Goal: Information Seeking & Learning: Learn about a topic

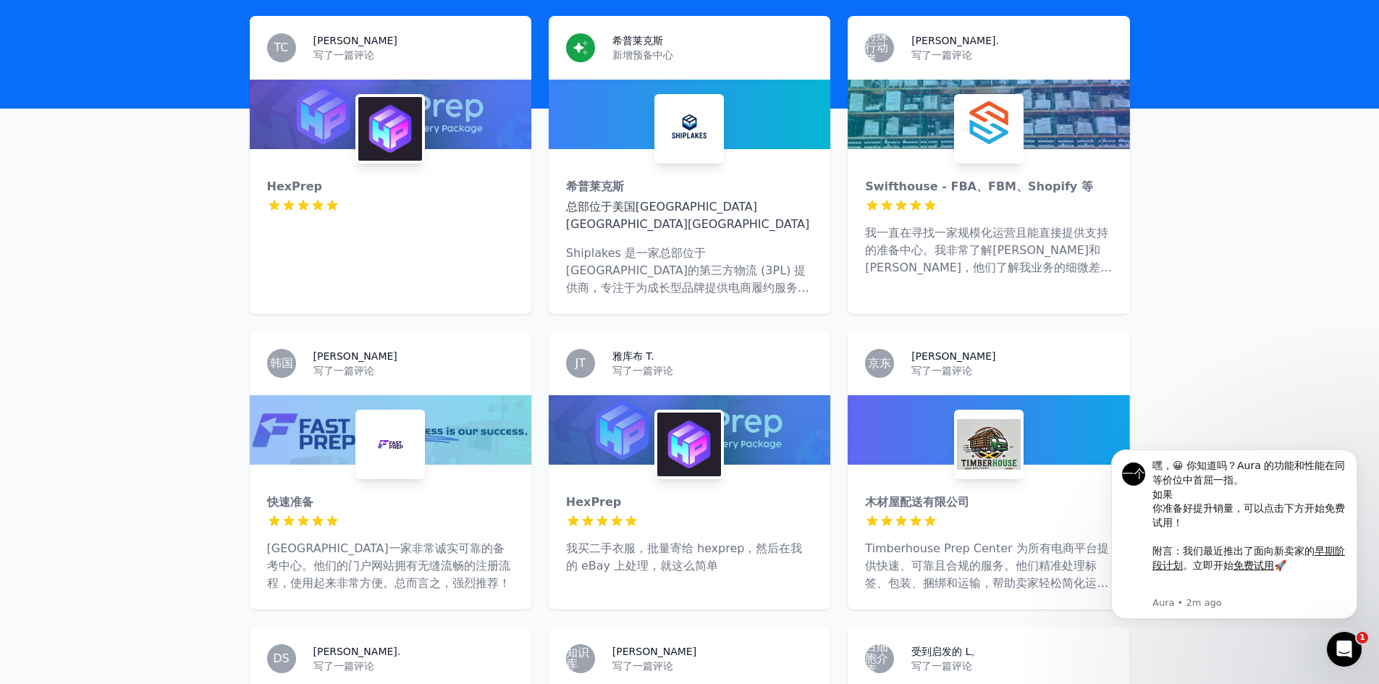
scroll to position [434, 0]
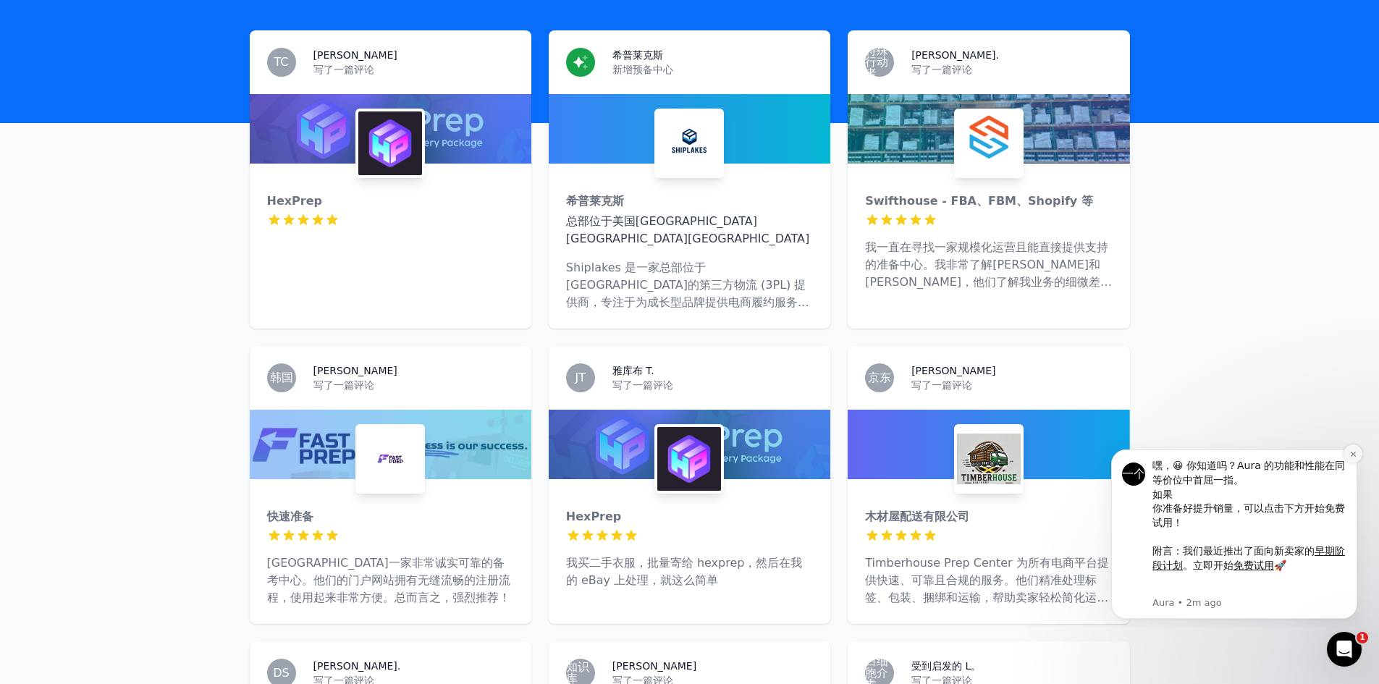
click at [1355, 455] on icon "解除通知" at bounding box center [1353, 454] width 8 height 8
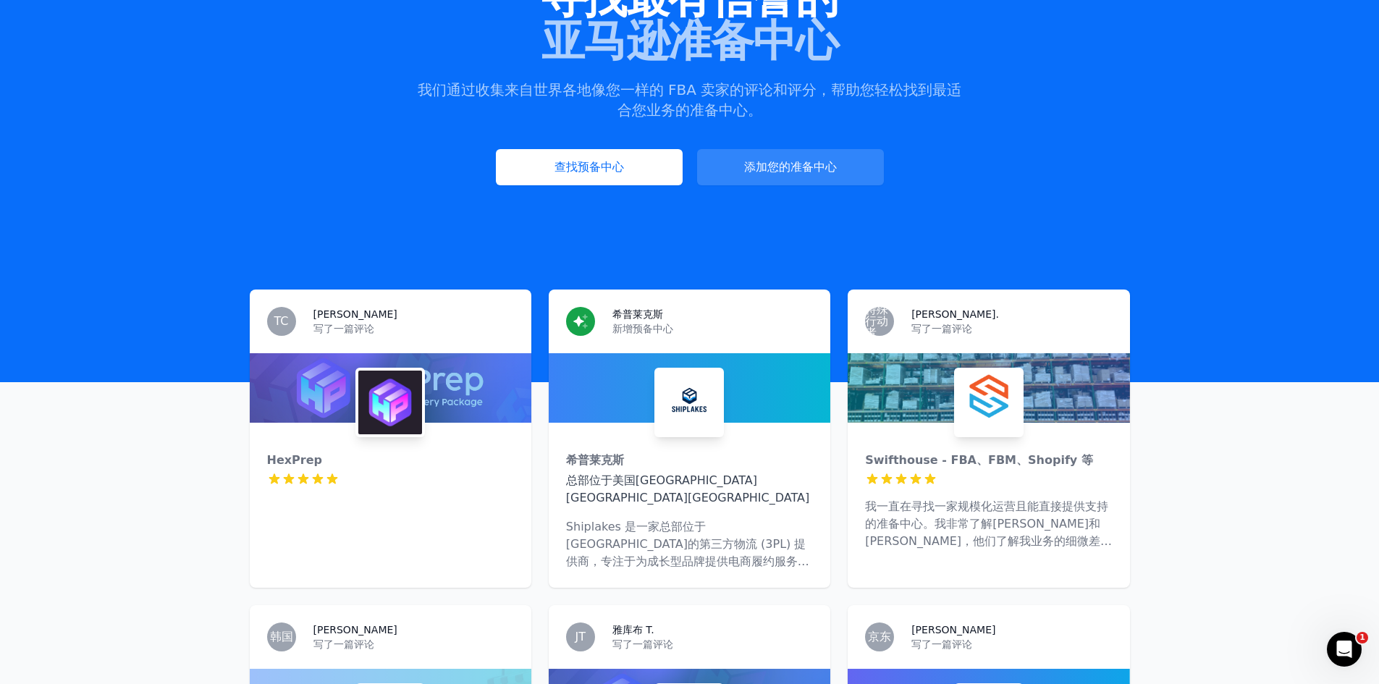
scroll to position [362, 0]
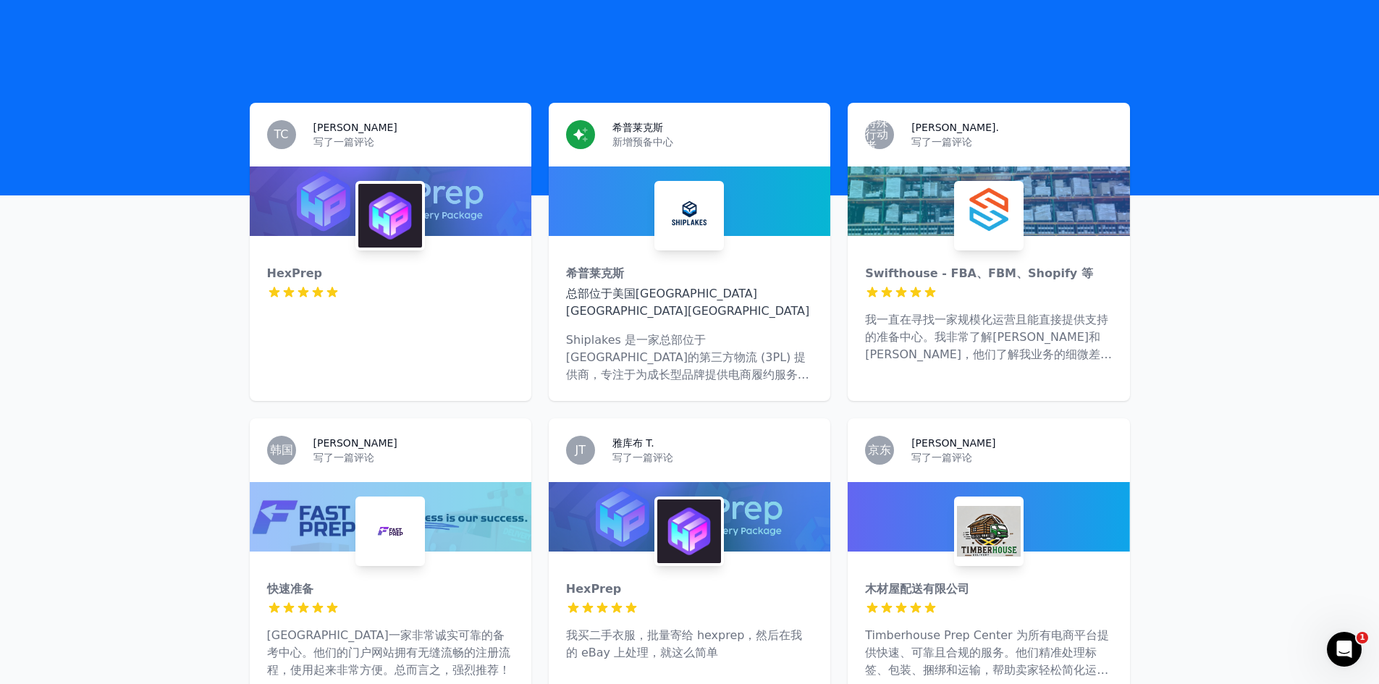
click at [1031, 250] on div "Swifthouse - FBA、FBM、Shopify 等 5 星（满分5星） 我一直在寻找一家规模化运营且能直接提供支持的准备中心。我非常了解[PERSO…" at bounding box center [989, 308] width 282 height 145
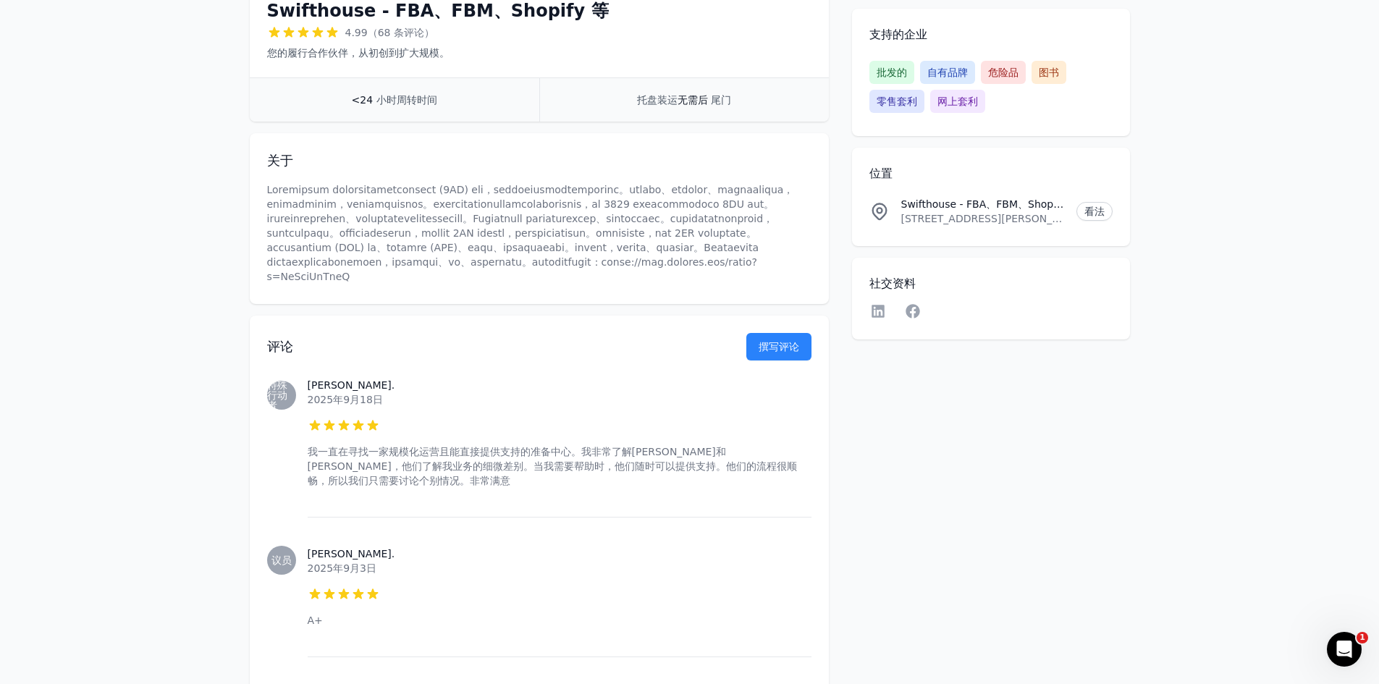
scroll to position [362, 0]
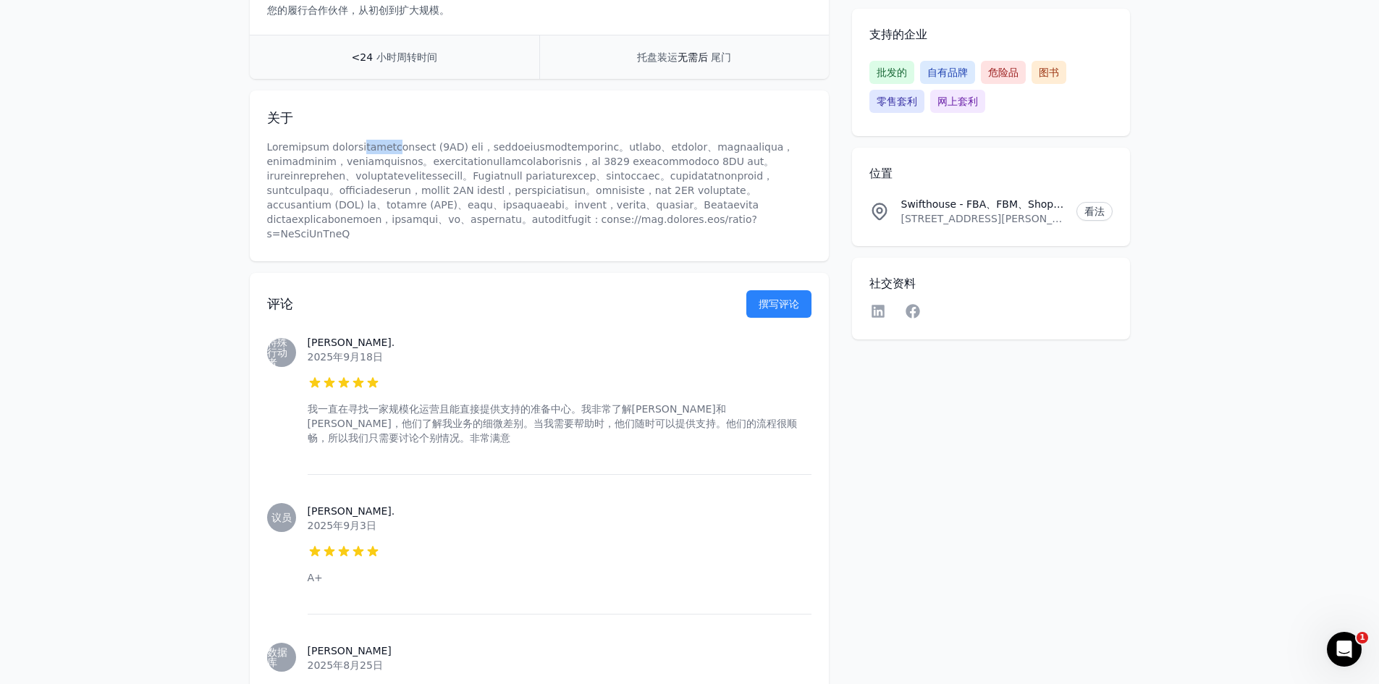
drag, startPoint x: 394, startPoint y: 145, endPoint x: 455, endPoint y: 151, distance: 61.8
click at [455, 151] on font at bounding box center [530, 190] width 527 height 98
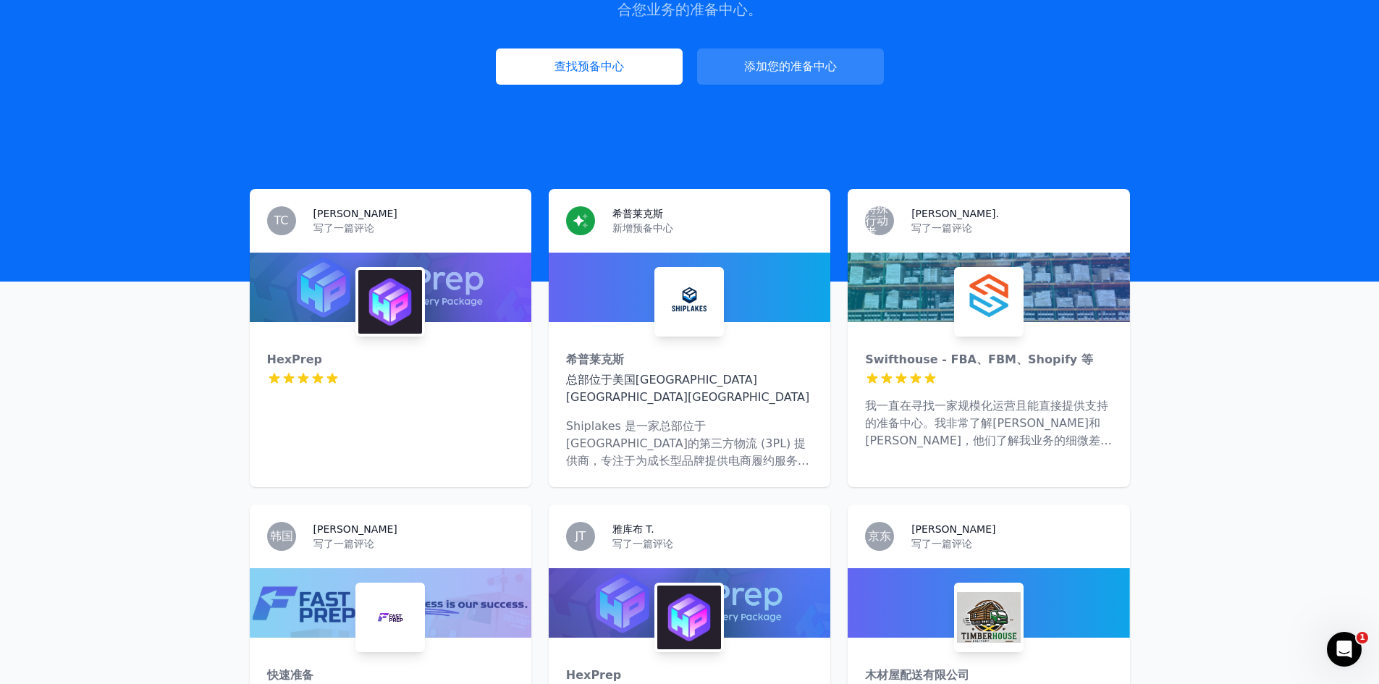
scroll to position [296, 0]
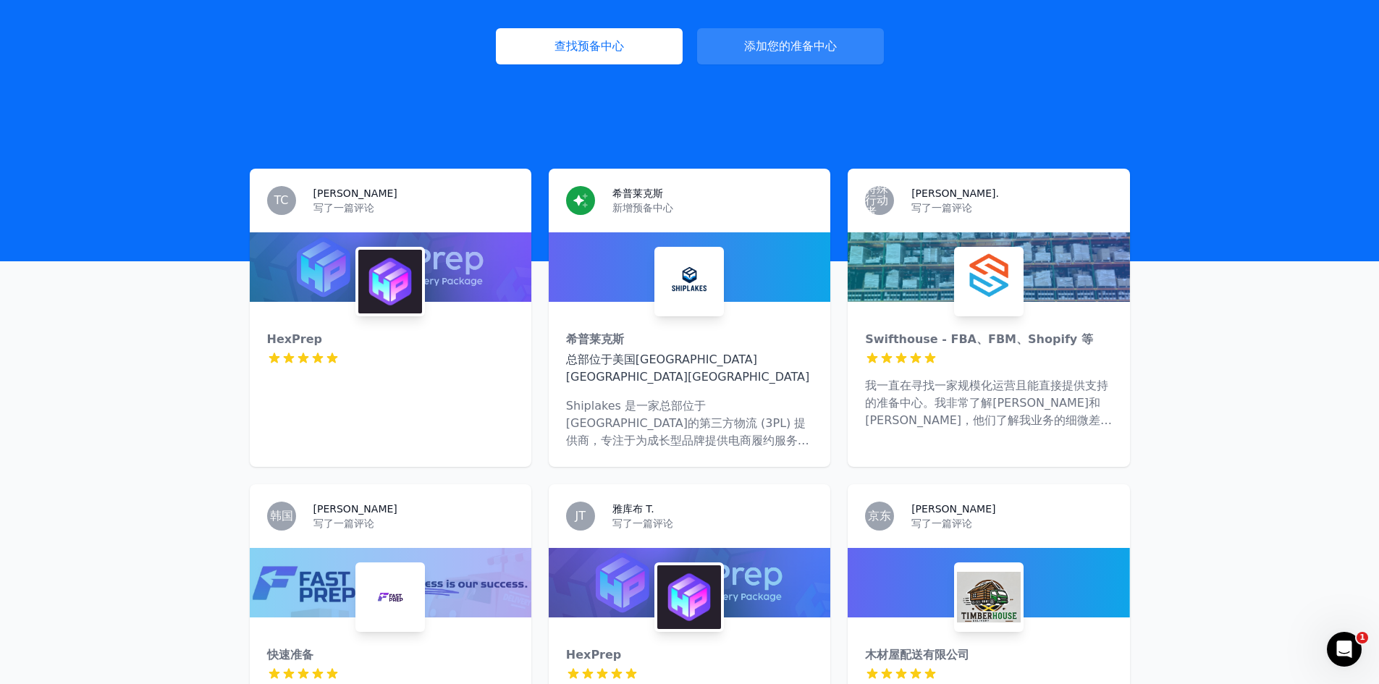
drag, startPoint x: 410, startPoint y: 136, endPoint x: 432, endPoint y: 150, distance: 25.7
click at [737, 342] on div "希普莱克斯" at bounding box center [689, 339] width 247 height 17
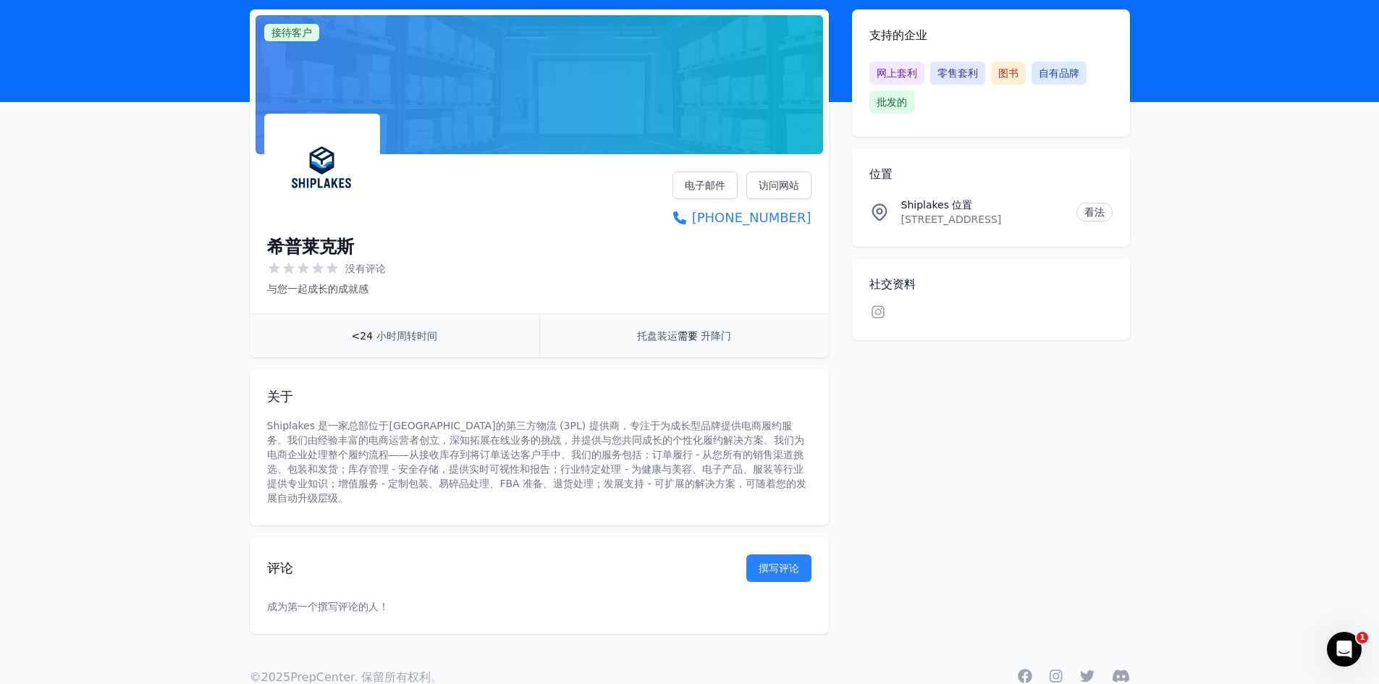
scroll to position [106, 0]
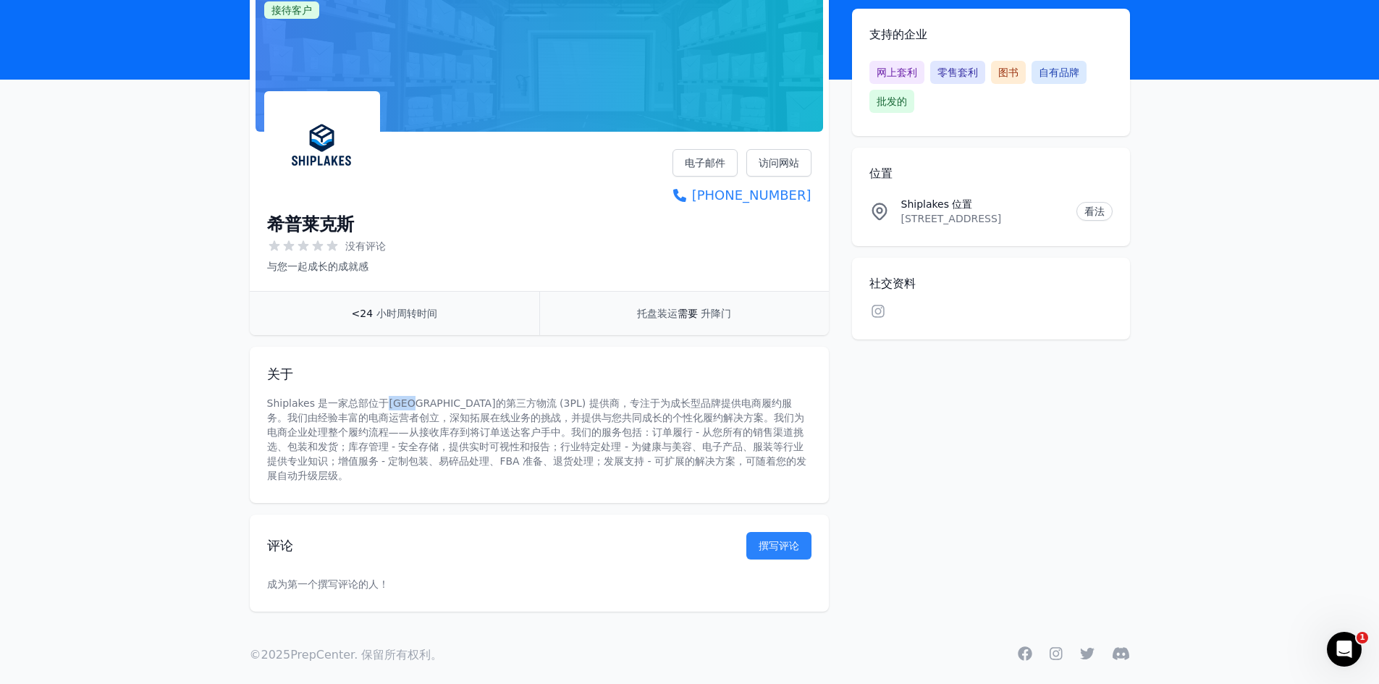
drag, startPoint x: 389, startPoint y: 401, endPoint x: 425, endPoint y: 401, distance: 36.2
click at [425, 401] on font "Shiplakes 是一家总部位于[GEOGRAPHIC_DATA]的第三方物流 (3PL) 提供商，专注于为成长型品牌提供电商履约服务。我们由经验丰富的电商…" at bounding box center [537, 439] width 540 height 84
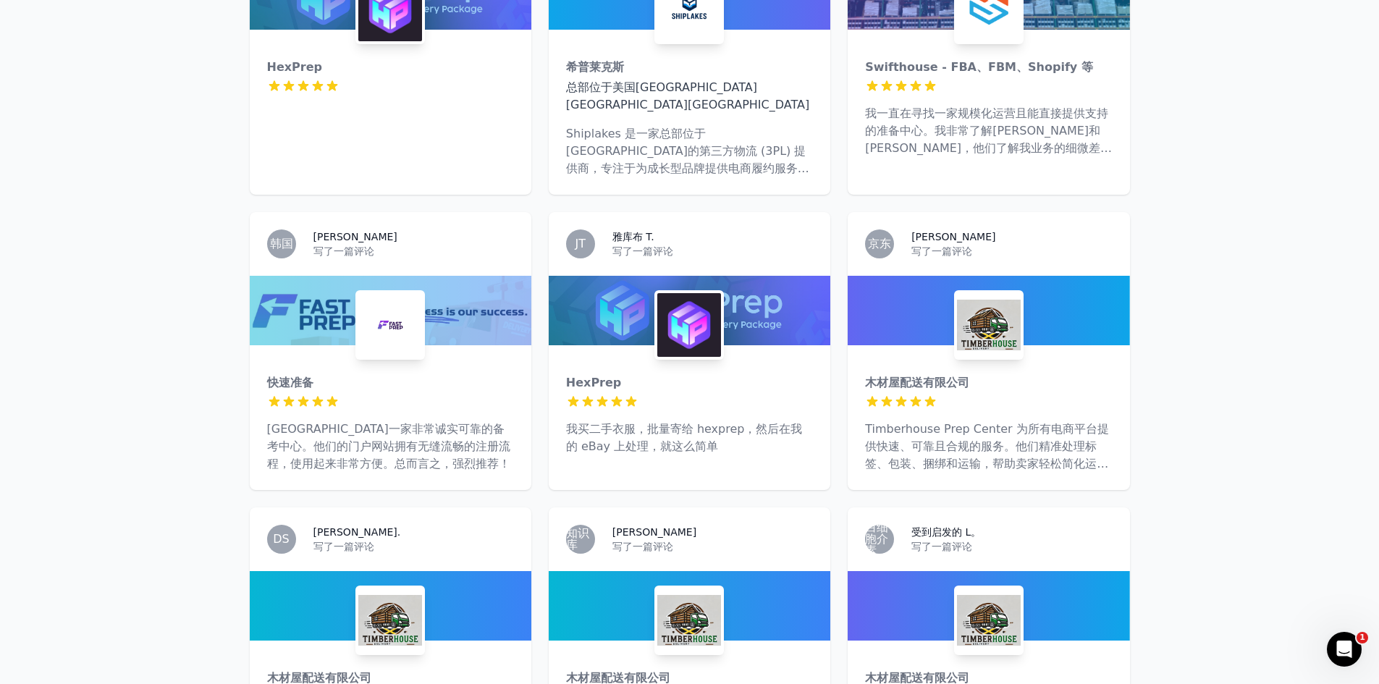
scroll to position [586, 0]
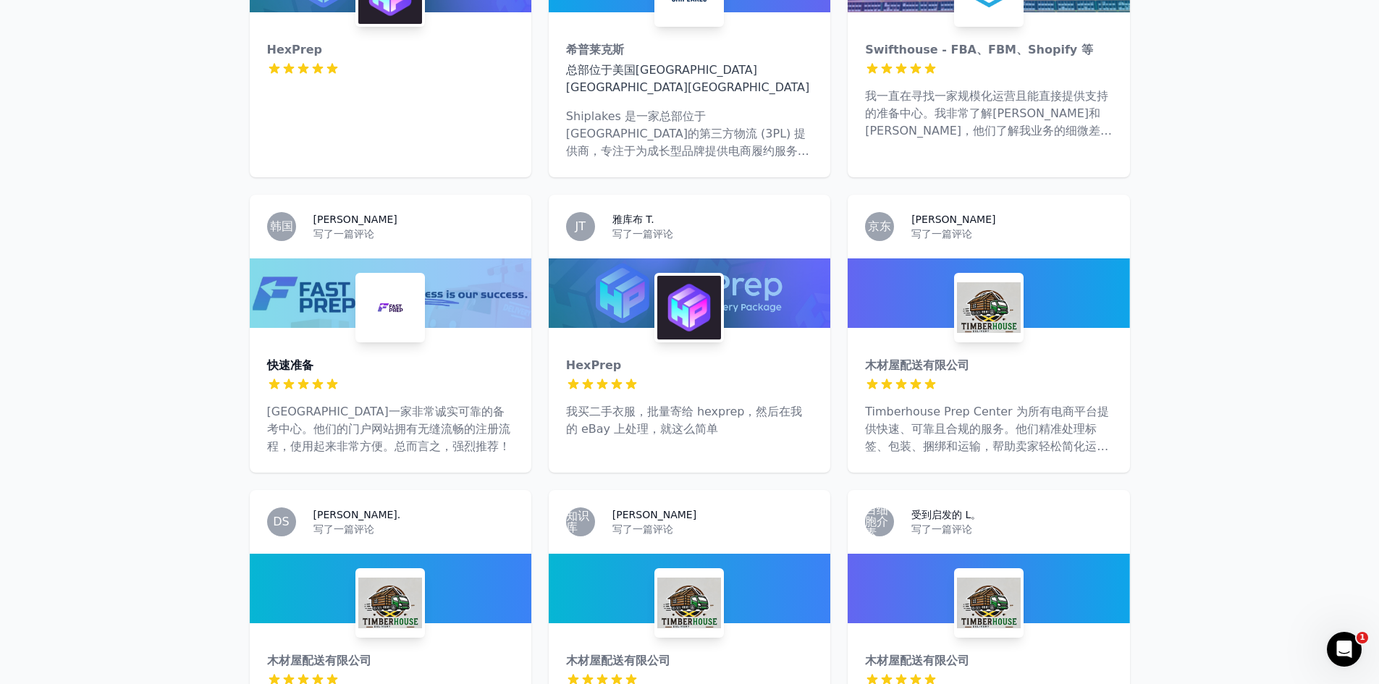
click at [470, 357] on div "快速准备" at bounding box center [390, 365] width 247 height 17
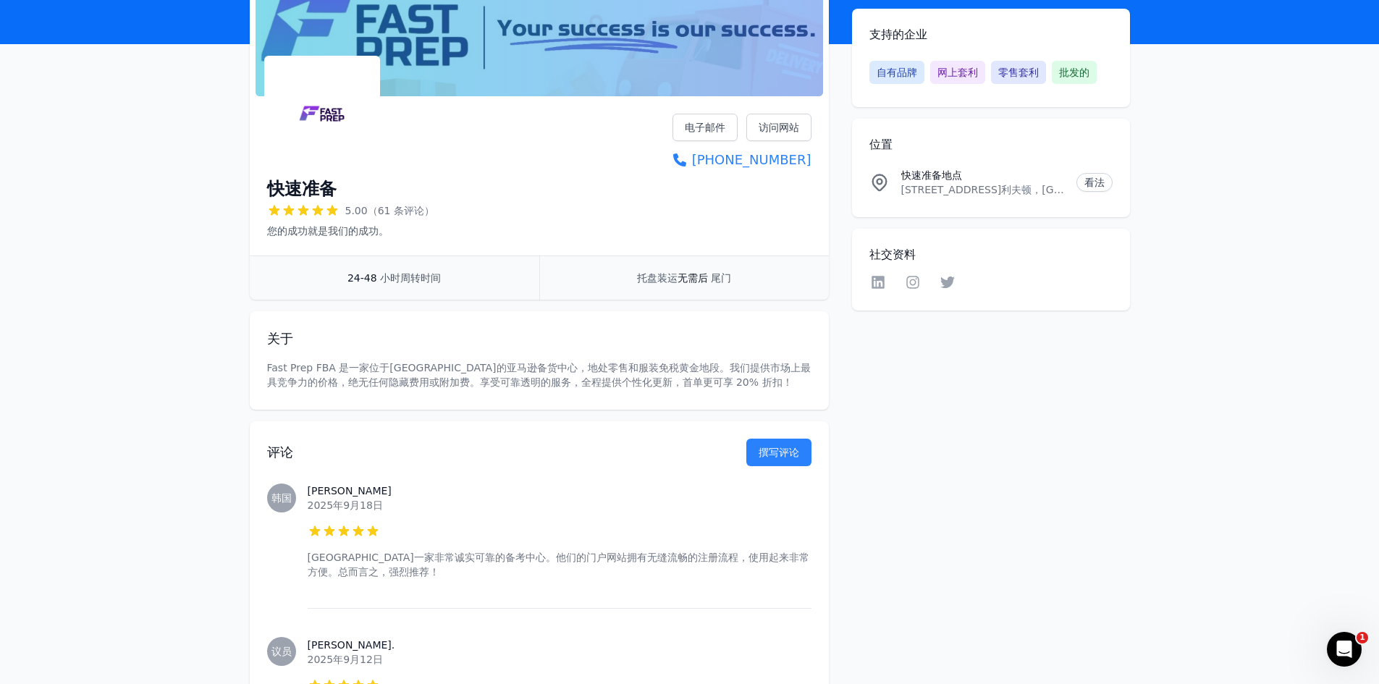
scroll to position [217, 0]
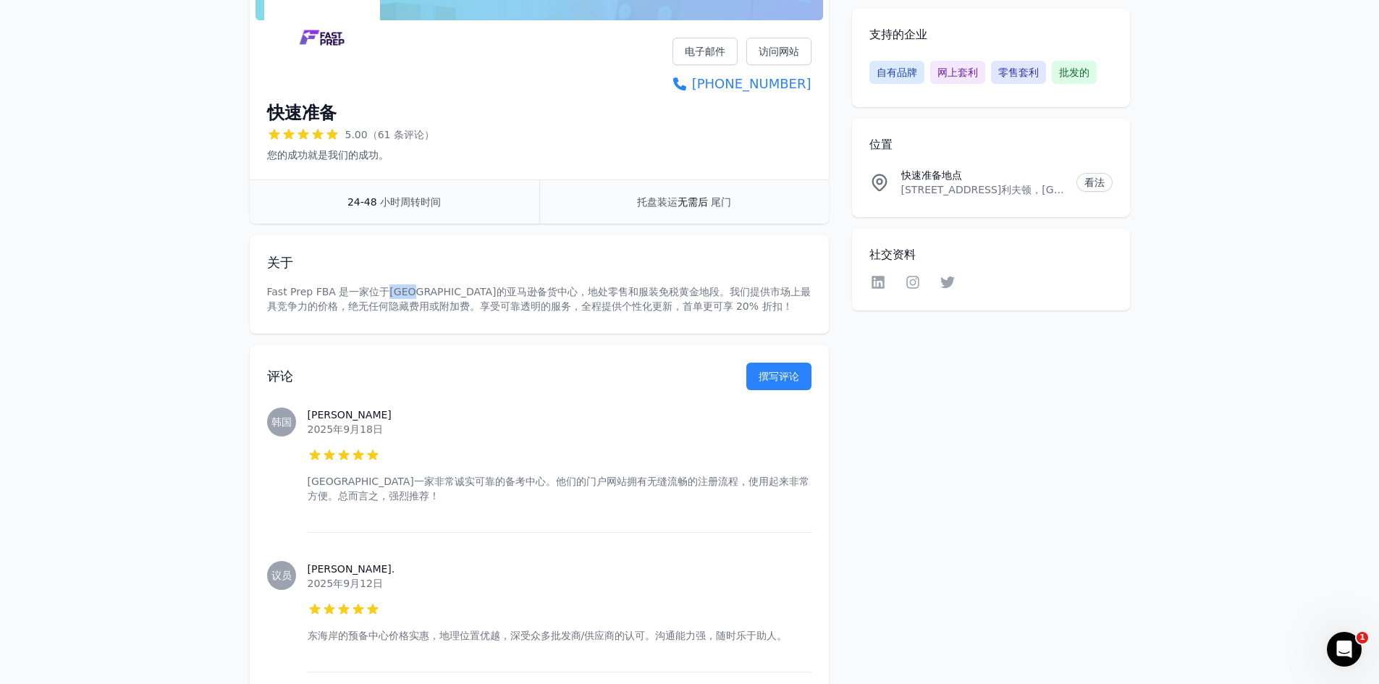
drag, startPoint x: 384, startPoint y: 289, endPoint x: 426, endPoint y: 298, distance: 43.0
click at [426, 298] on p "Fast Prep FBA 是一家位于[GEOGRAPHIC_DATA]的亚马逊备货中心，地处零售和服装免税黄金地段。我们提供市场上最具竞争力的价格，绝无任何…" at bounding box center [539, 298] width 544 height 29
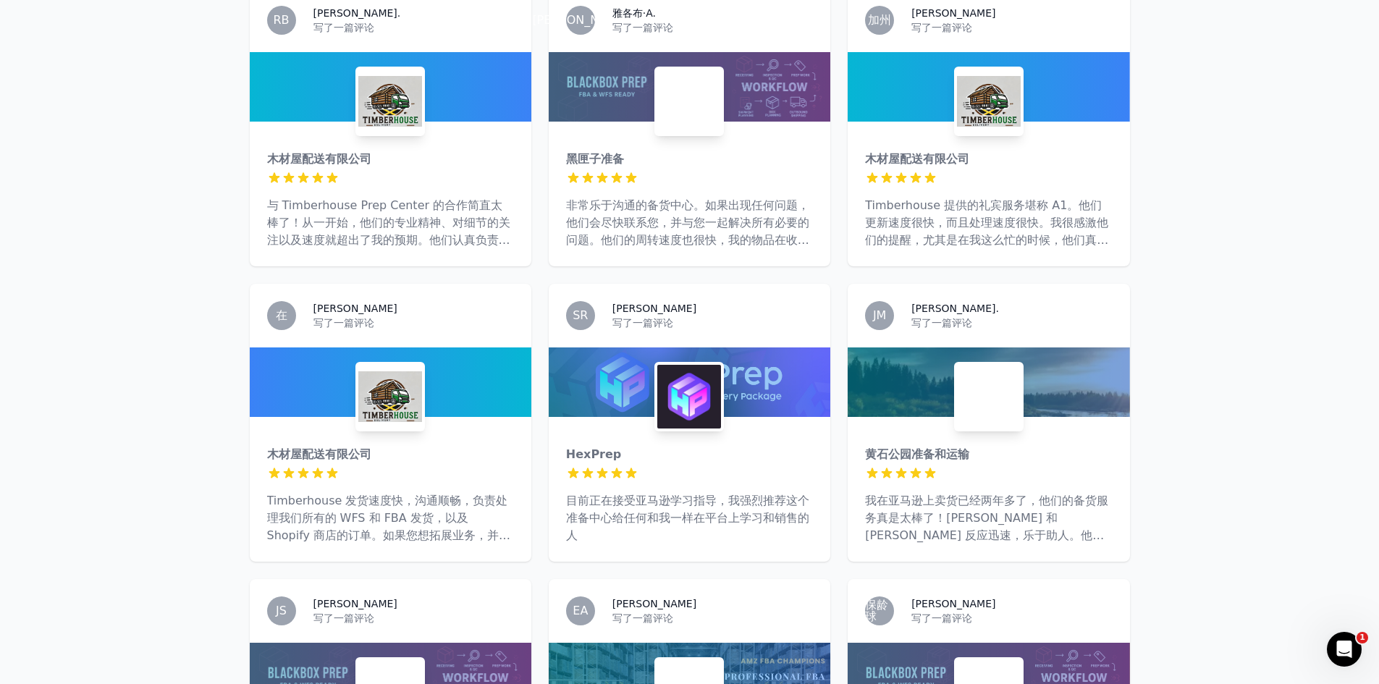
scroll to position [1402, 0]
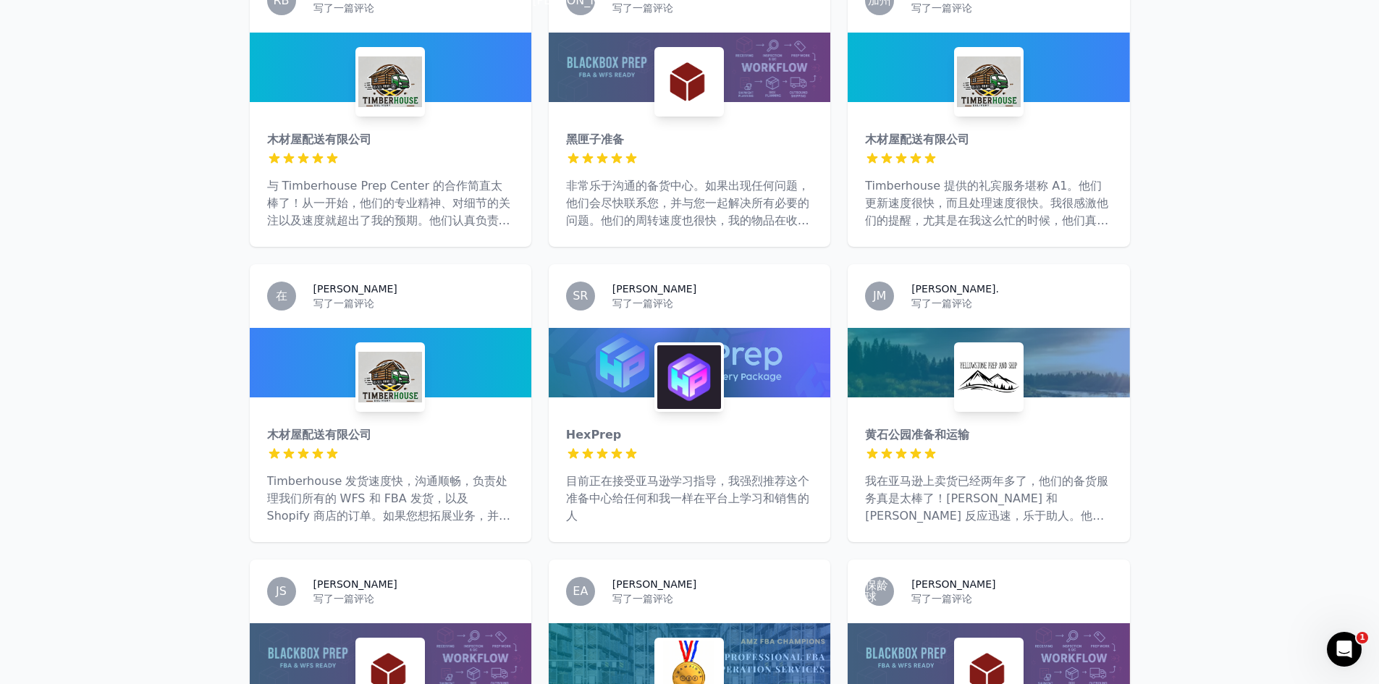
click at [729, 478] on font "目前正在接受亚马逊学习指导，我强烈推荐这个准备中心给任何和我一样在平台上学习和销售的人" at bounding box center [687, 498] width 243 height 48
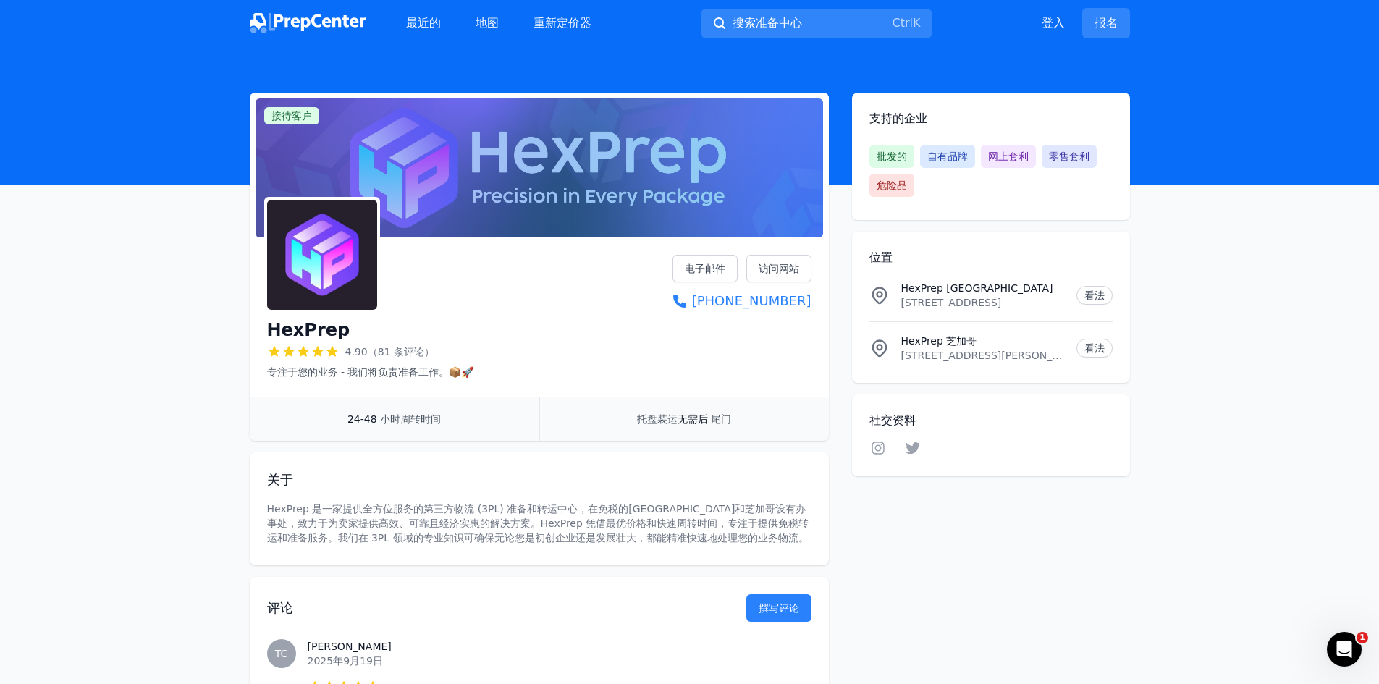
click at [319, 279] on img at bounding box center [322, 255] width 110 height 110
click at [775, 269] on font "访问网站" at bounding box center [779, 269] width 41 height 12
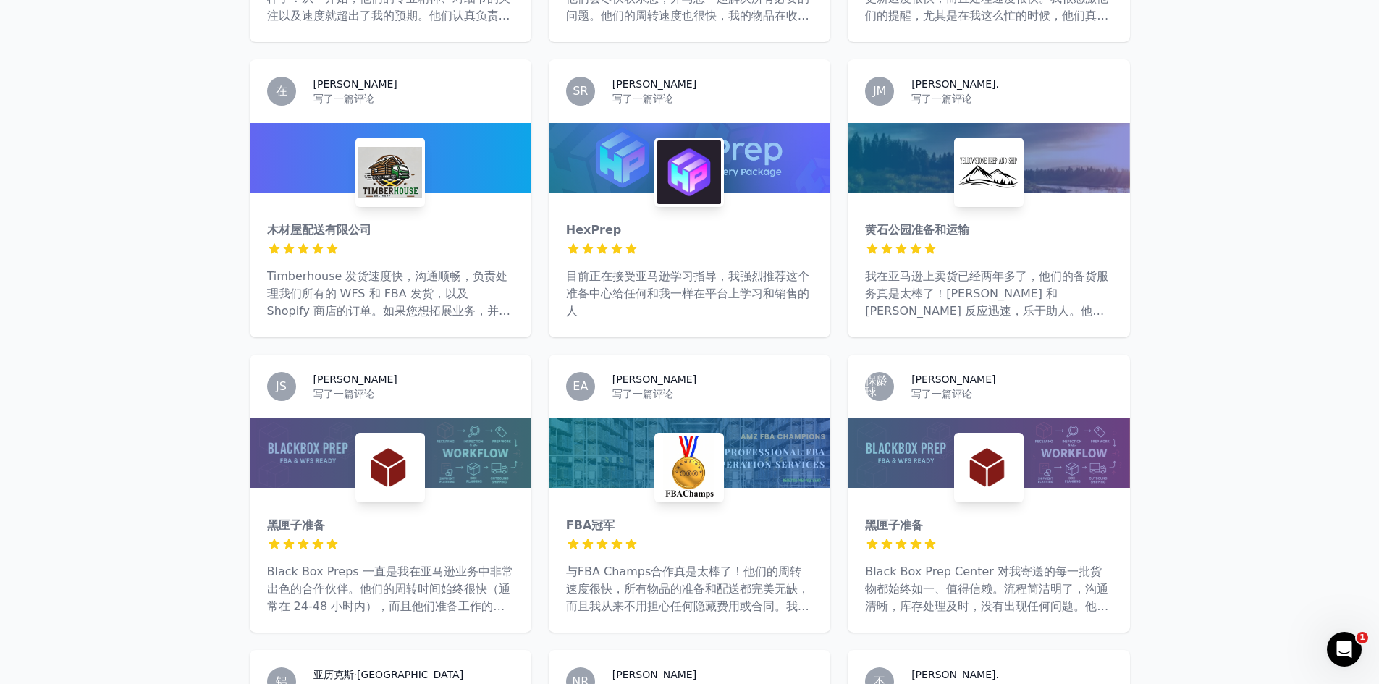
scroll to position [1671, 0]
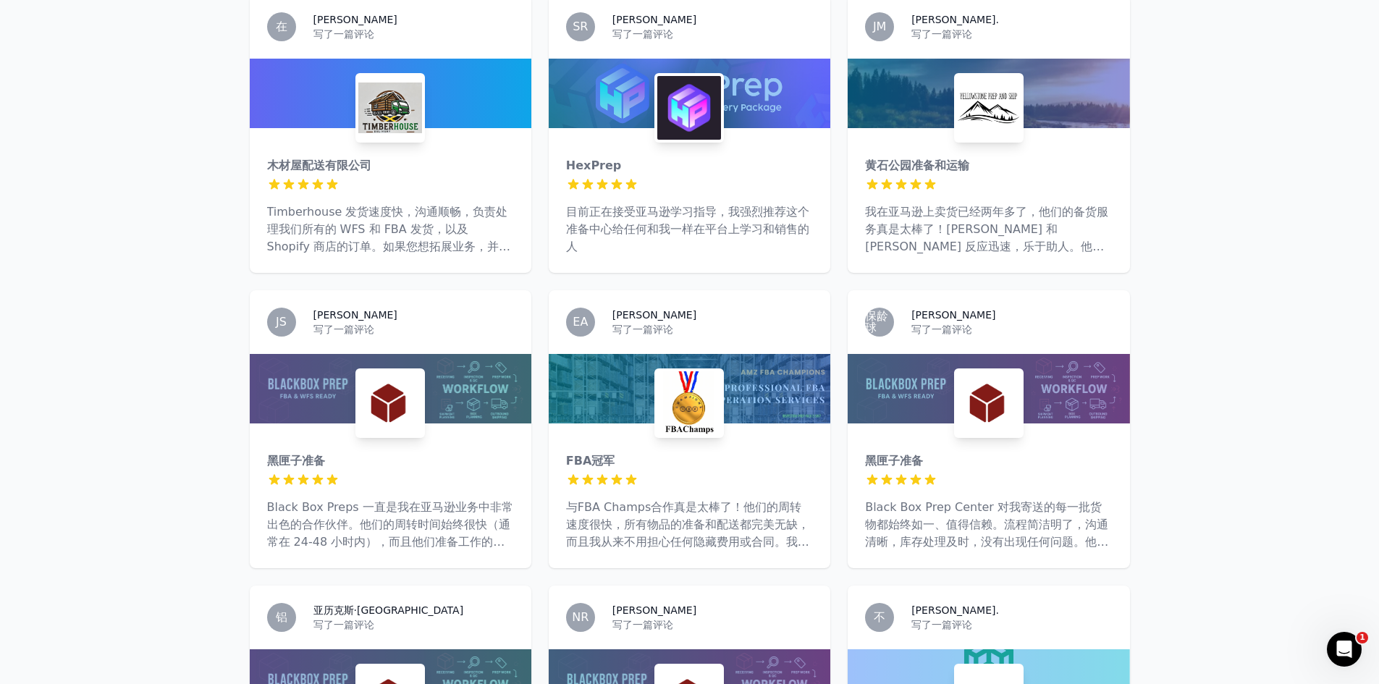
click at [751, 473] on div "FBA冠军 5 星（满分5星） 与FBA Champs合作真是太棒了！他们的周转速度很快，所有物品的准备和配送都完美无缺，而且我从来不用担心任何隐藏费用或合同…" at bounding box center [690, 495] width 282 height 145
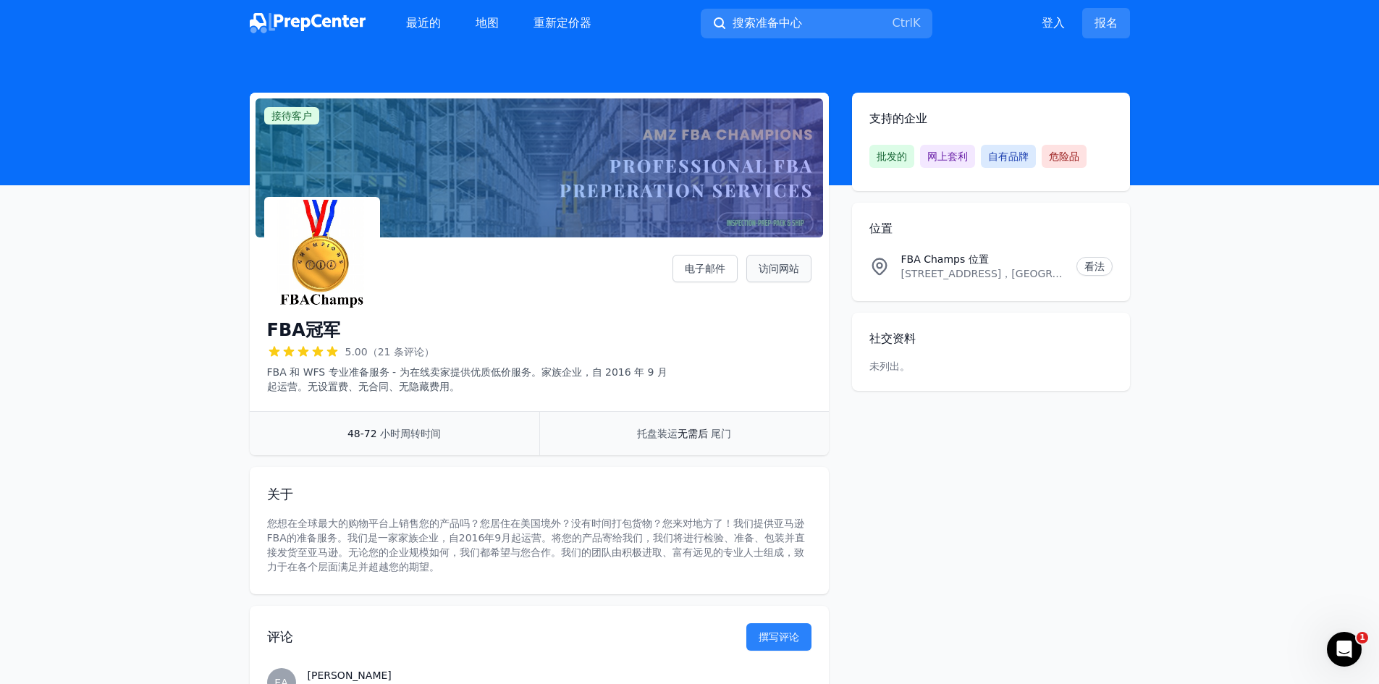
click at [788, 275] on font "访问网站" at bounding box center [779, 268] width 41 height 14
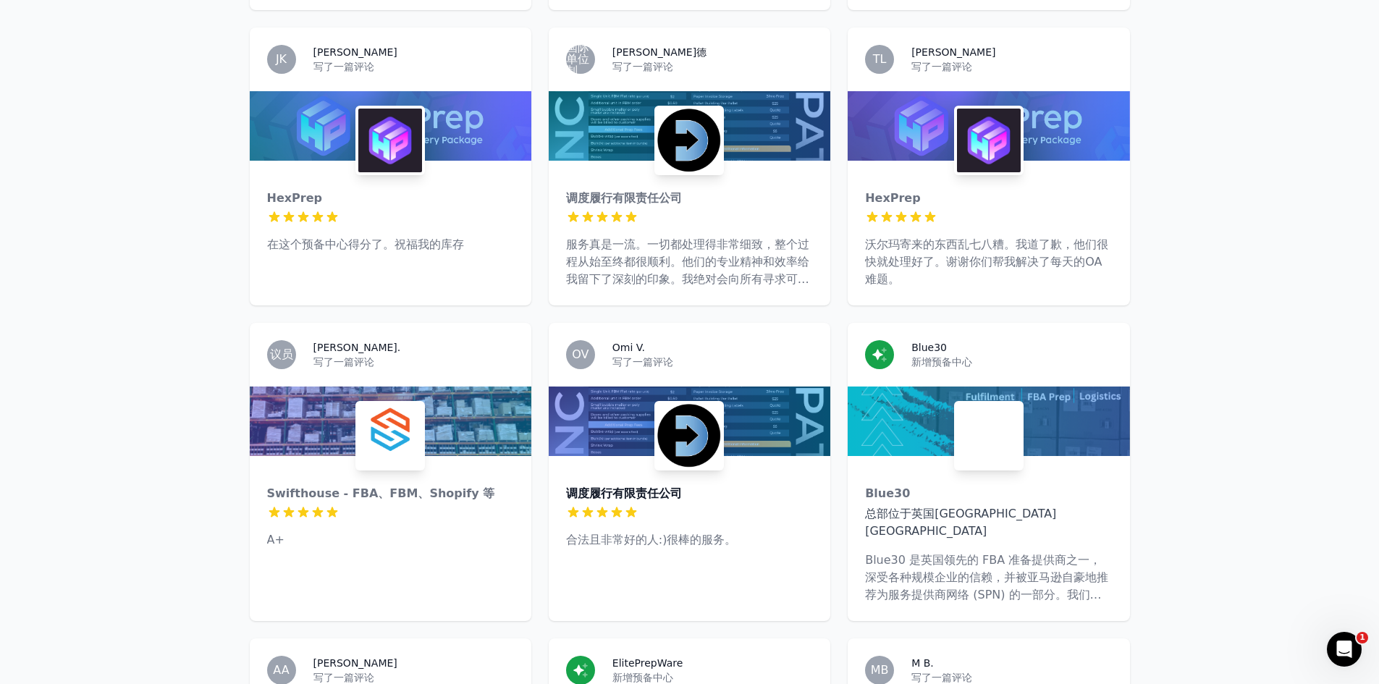
scroll to position [4350, 0]
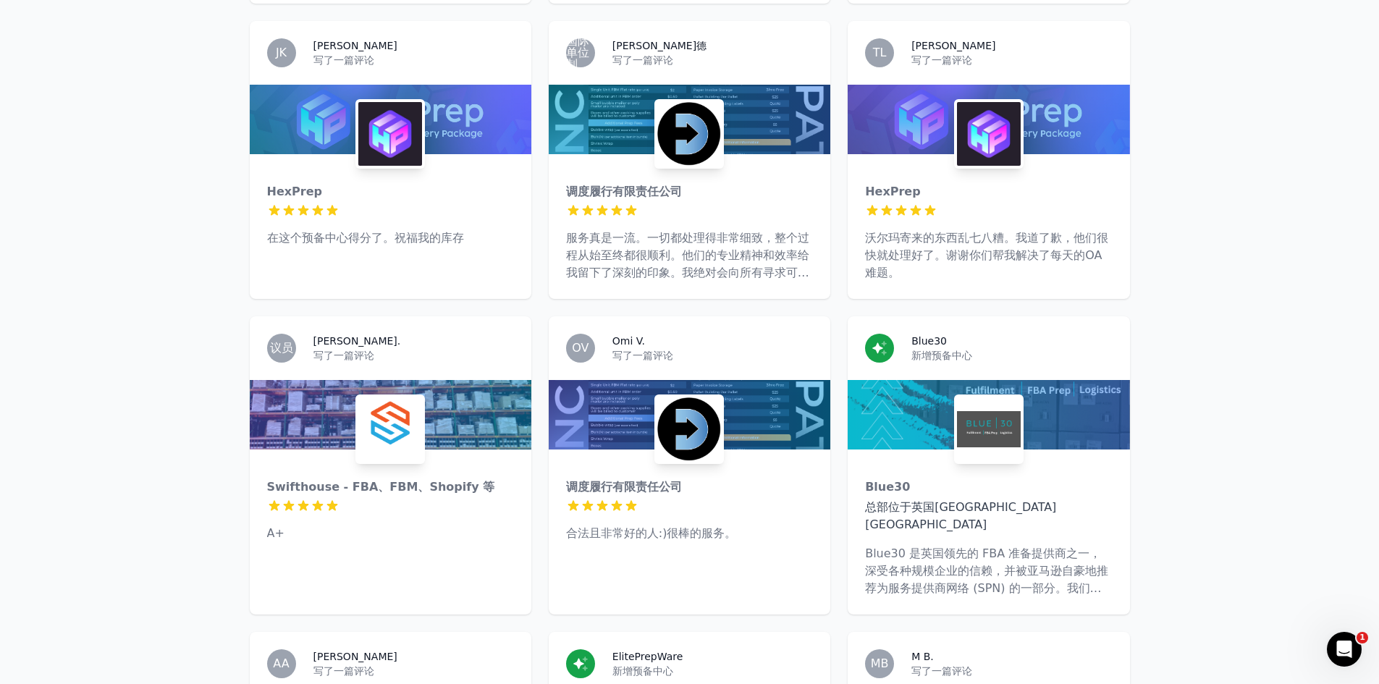
click at [449, 499] on div at bounding box center [390, 506] width 247 height 14
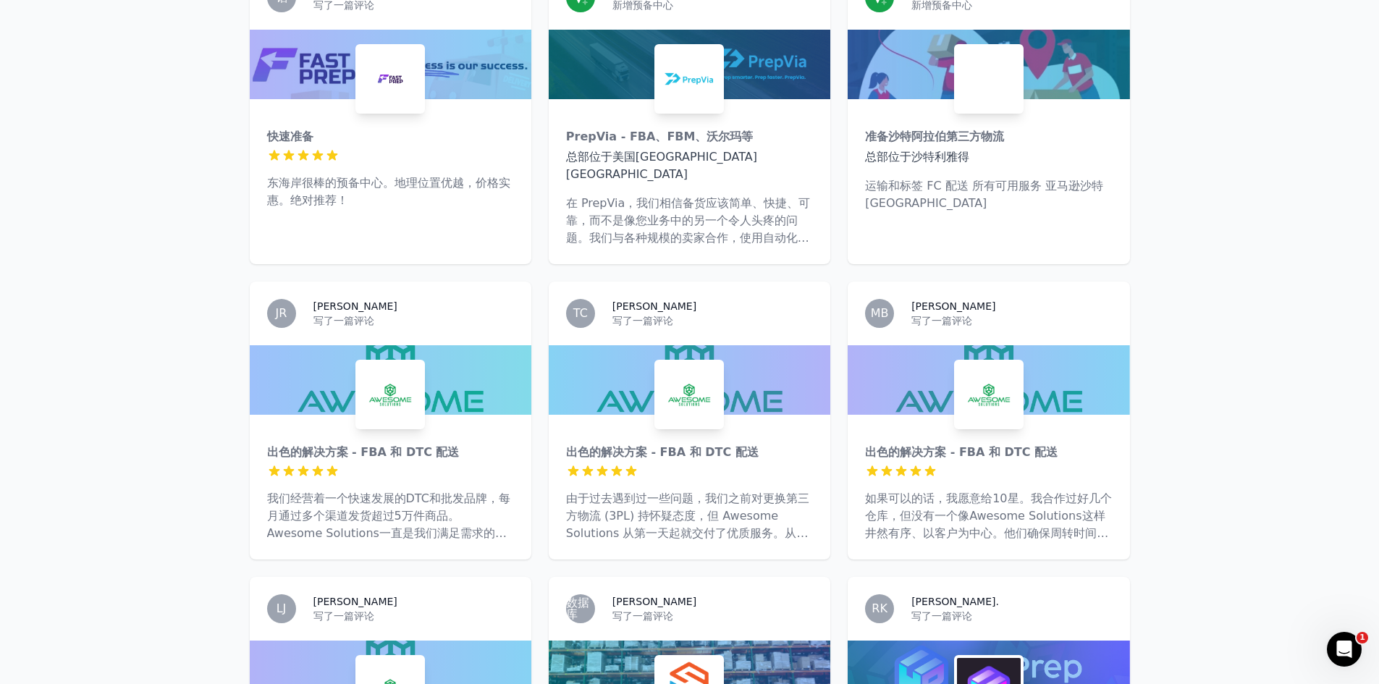
scroll to position [5436, 0]
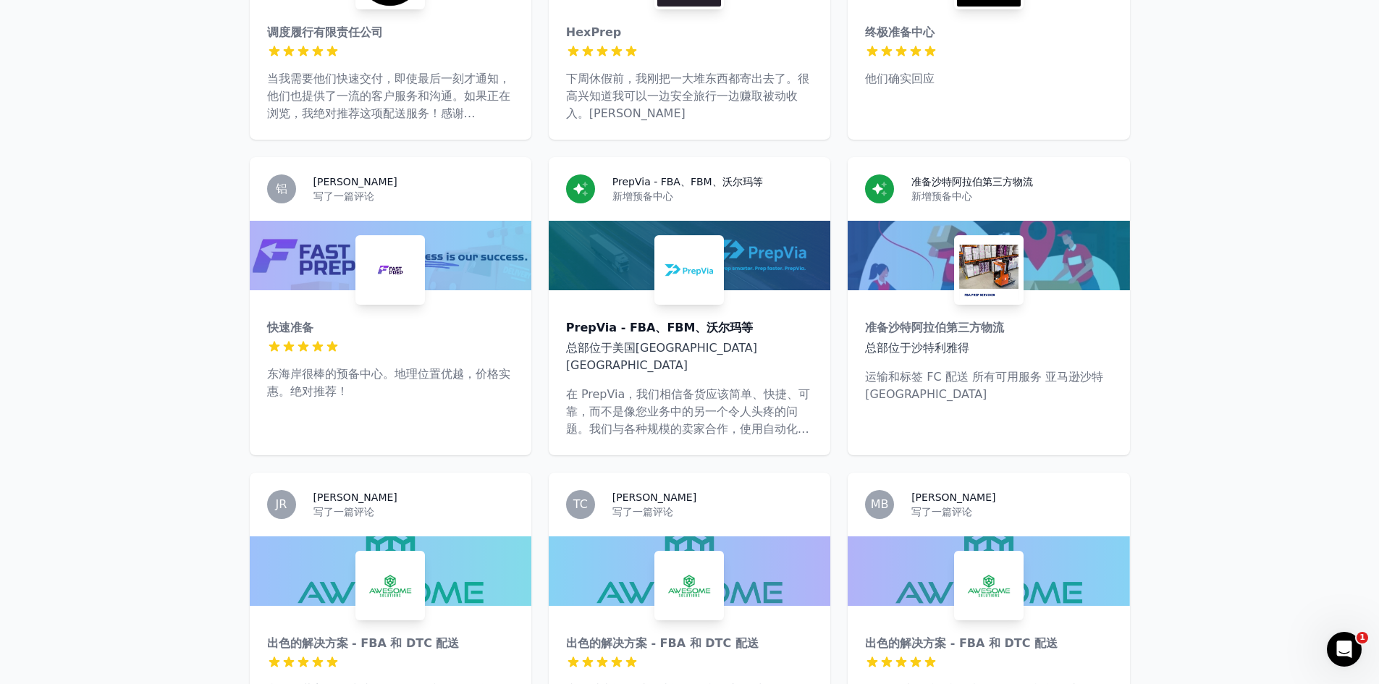
click at [771, 319] on div "PrepVia - FBA、FBM、沃尔玛等" at bounding box center [689, 327] width 247 height 17
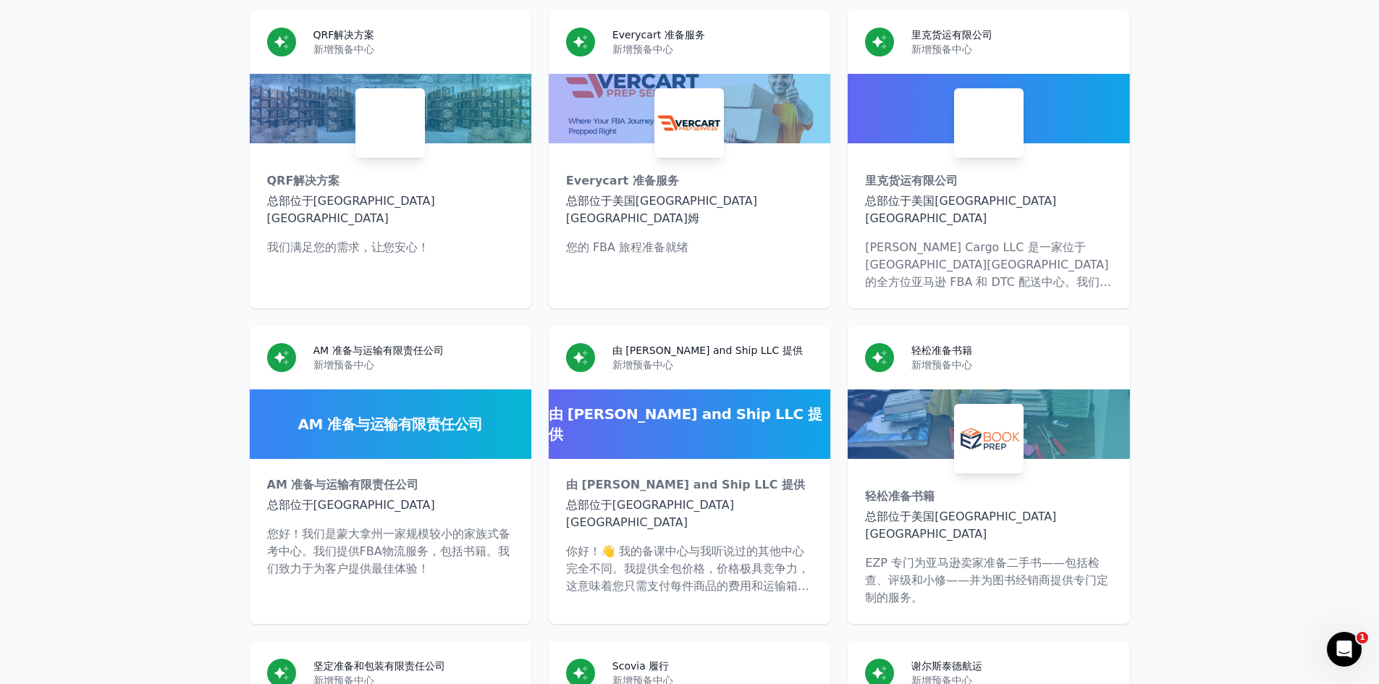
scroll to position [8114, 0]
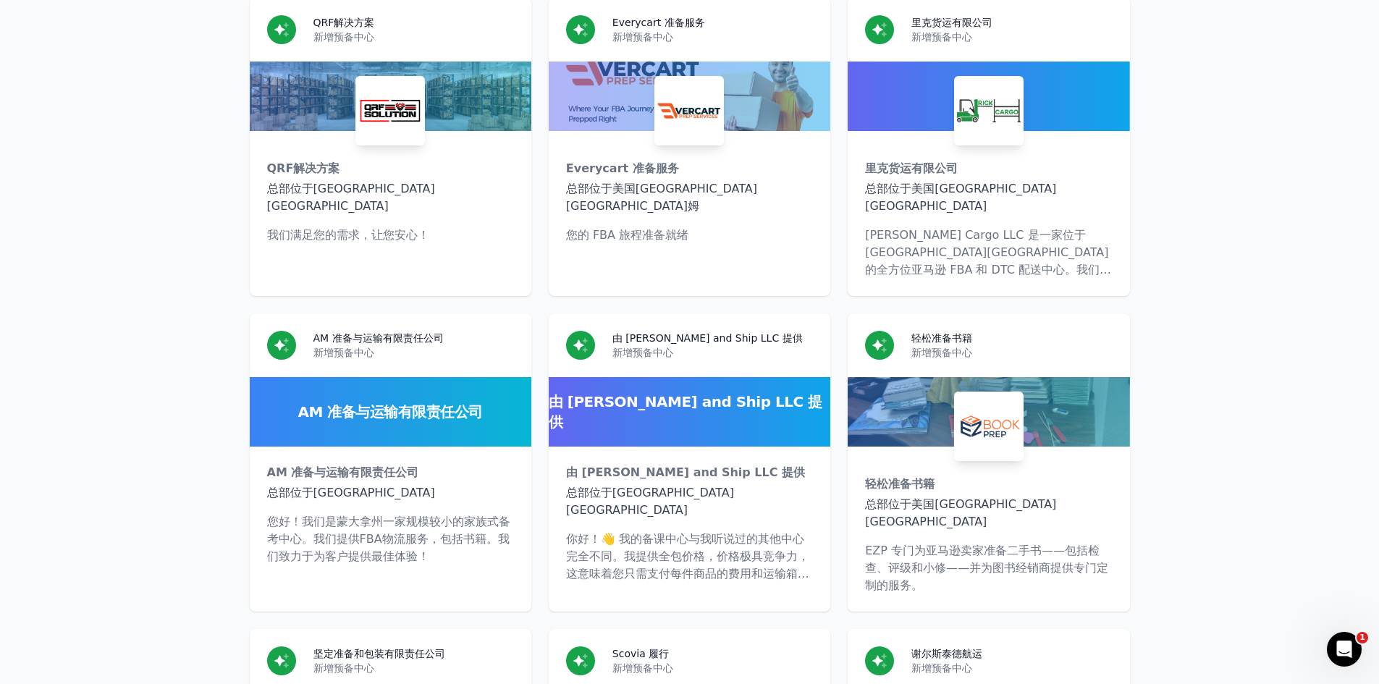
click at [992, 497] on font "总部位于美国[GEOGRAPHIC_DATA][GEOGRAPHIC_DATA]" at bounding box center [960, 512] width 191 height 31
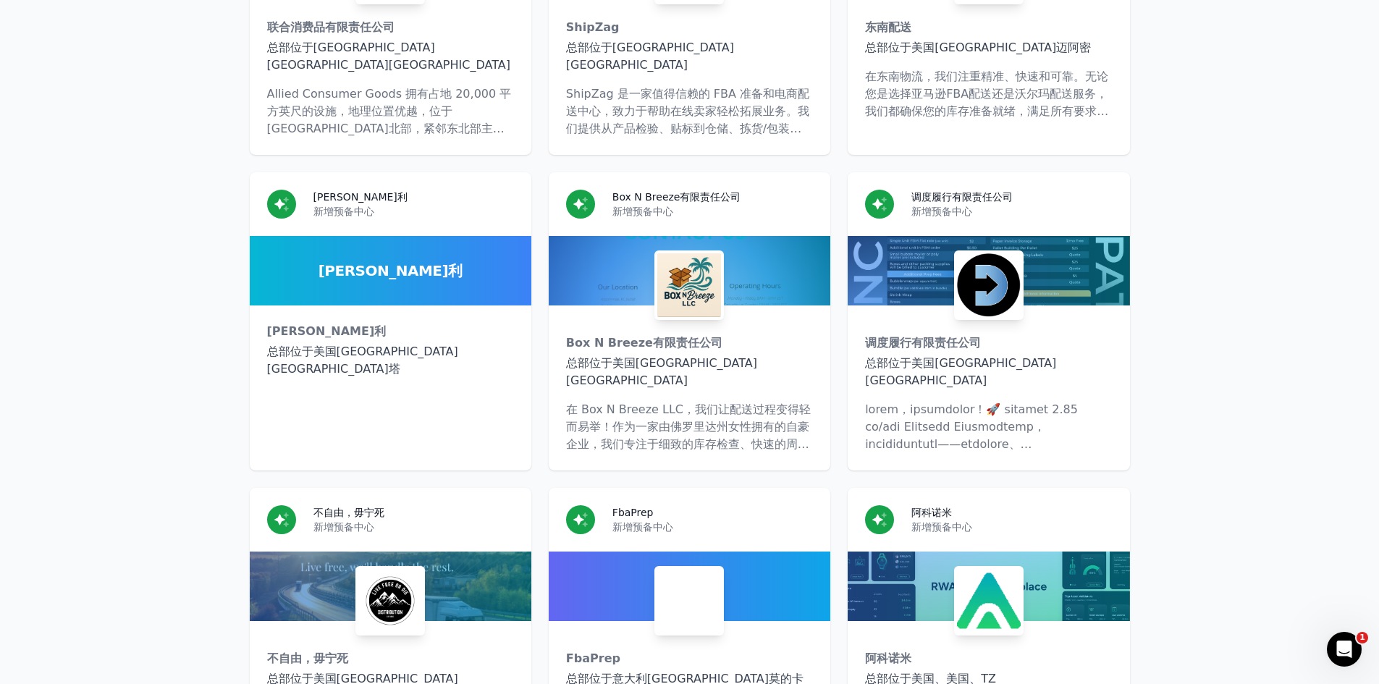
scroll to position [9266, 0]
